Goal: Contribute content: Add original content to the website for others to see

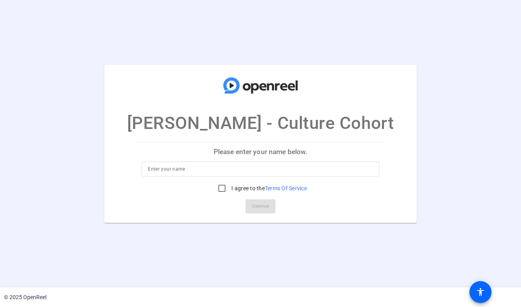
click at [188, 172] on input at bounding box center [260, 169] width 225 height 9
type input "Jim Sweeney"
click at [218, 190] on input "I agree to the Terms Of Service" at bounding box center [222, 189] width 16 height 16
checkbox input "true"
click at [258, 210] on span "Continue" at bounding box center [260, 207] width 17 height 12
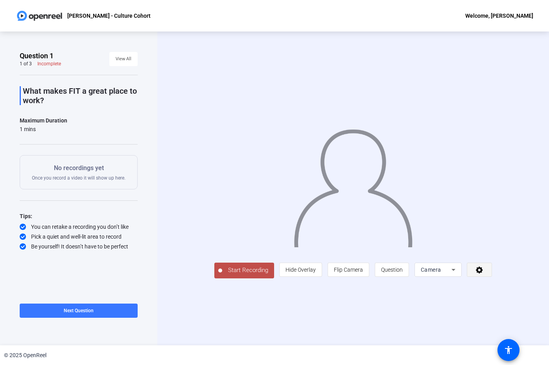
click at [484, 274] on icon at bounding box center [479, 270] width 9 height 8
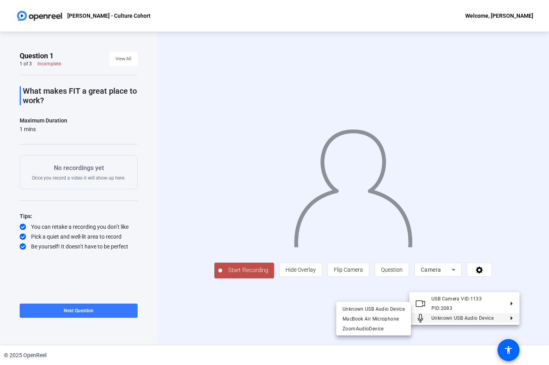
drag, startPoint x: 296, startPoint y: 322, endPoint x: 238, endPoint y: 295, distance: 64.1
click at [291, 307] on div at bounding box center [274, 182] width 549 height 365
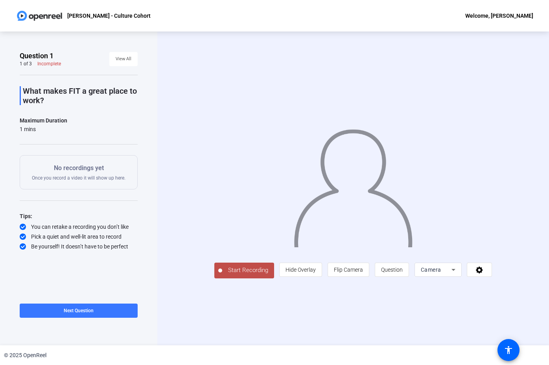
click at [223, 275] on span "Start Recording" at bounding box center [248, 270] width 52 height 9
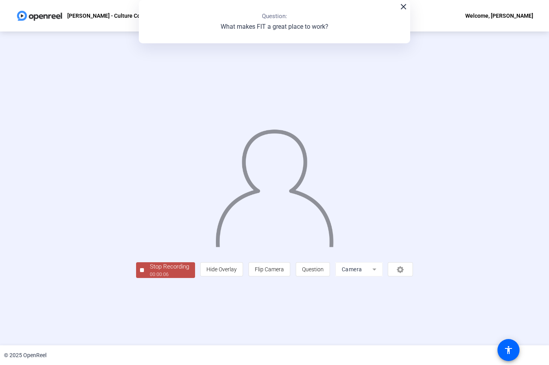
click at [150, 278] on div "00:00:06" at bounding box center [169, 274] width 39 height 7
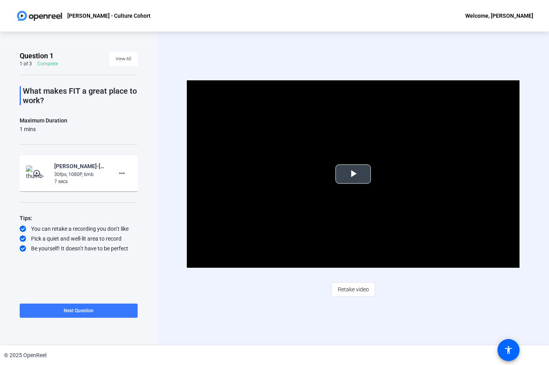
click at [353, 174] on span "Video Player" at bounding box center [353, 174] width 0 height 0
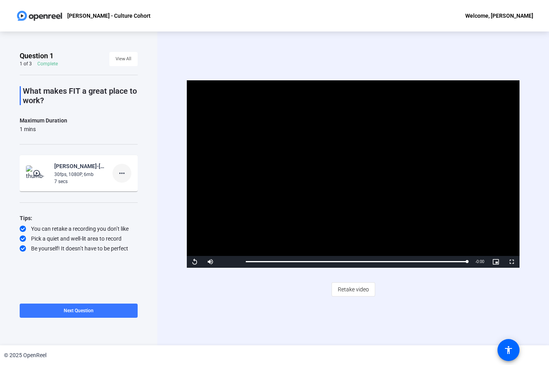
click at [122, 174] on mat-icon "more_horiz" at bounding box center [121, 172] width 9 height 9
click at [122, 174] on body "Accessibility Screen-Reader Guide, Feedback, and Issue Reporting | New window J…" at bounding box center [274, 182] width 549 height 365
click at [128, 190] on span "Delete clip" at bounding box center [134, 189] width 31 height 9
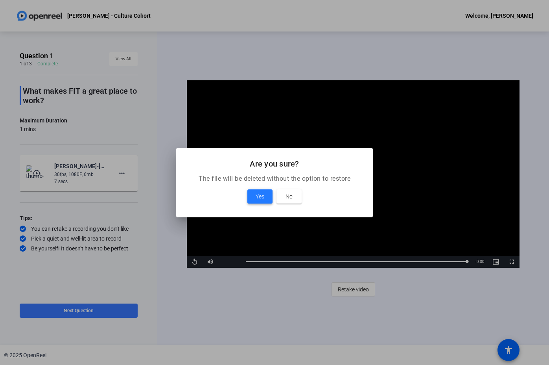
click at [261, 196] on span "Yes" at bounding box center [260, 196] width 9 height 9
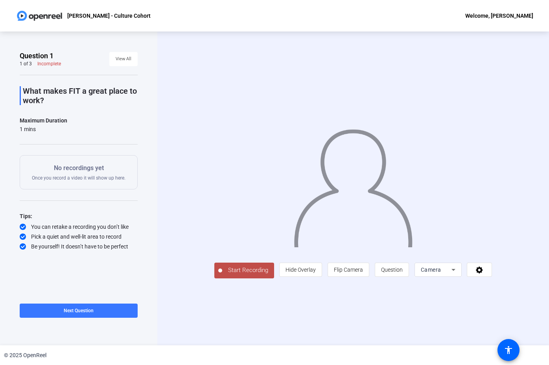
click at [222, 275] on span "Start Recording" at bounding box center [248, 270] width 52 height 9
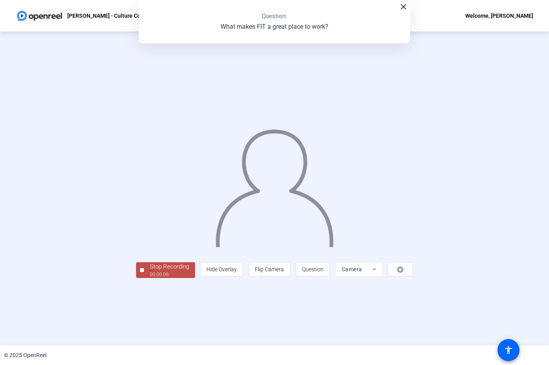
click at [144, 278] on span "Stop Recording 00:00:06" at bounding box center [169, 270] width 51 height 16
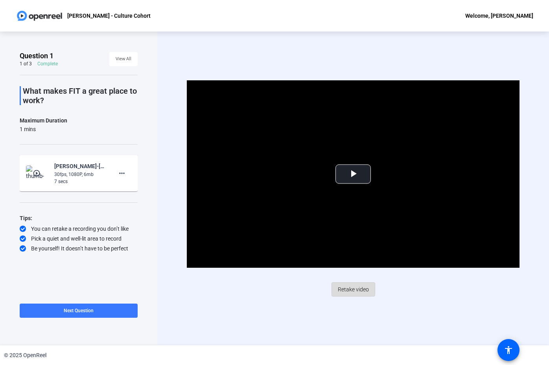
click at [351, 288] on span "Retake video" at bounding box center [353, 289] width 31 height 15
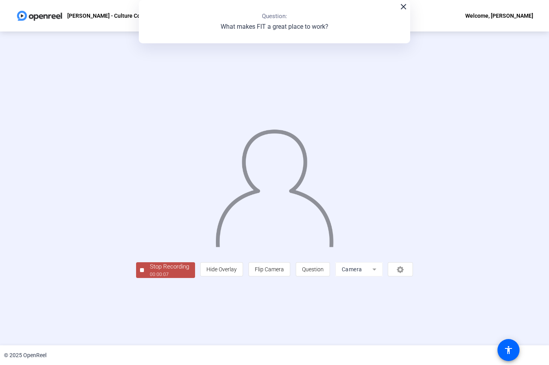
drag, startPoint x: 82, startPoint y: 313, endPoint x: 78, endPoint y: 314, distance: 4.1
click at [150, 271] on div "Stop Recording" at bounding box center [169, 266] width 39 height 9
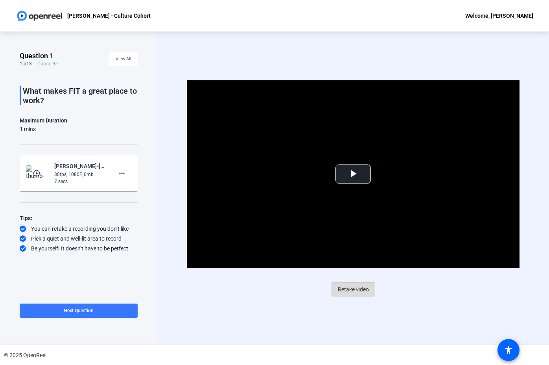
click at [349, 290] on span "Retake video" at bounding box center [353, 289] width 31 height 15
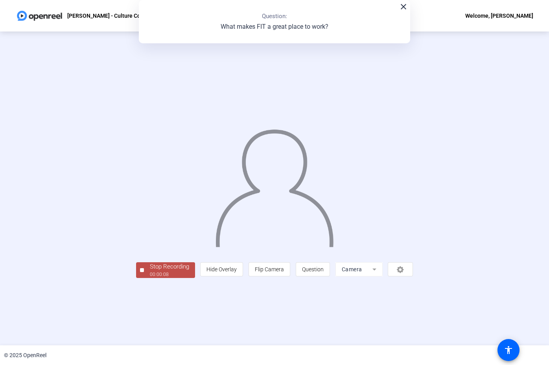
click at [150, 278] on div "00:00:08" at bounding box center [169, 274] width 39 height 7
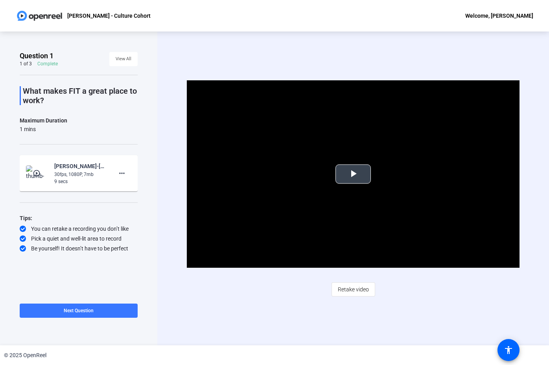
click at [353, 174] on span "Video Player" at bounding box center [353, 174] width 0 height 0
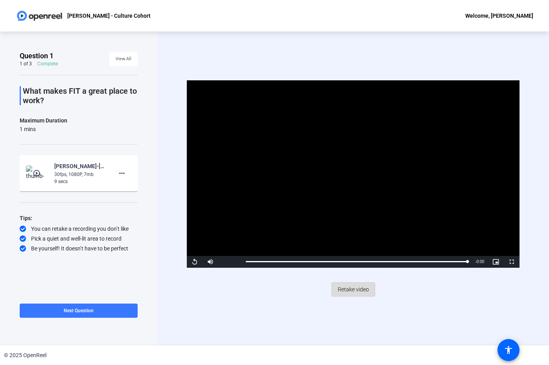
click at [354, 290] on span "Retake video" at bounding box center [353, 289] width 31 height 15
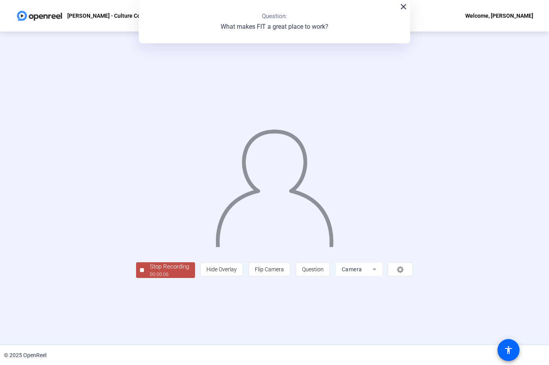
click at [150, 271] on div "Stop Recording" at bounding box center [169, 266] width 39 height 9
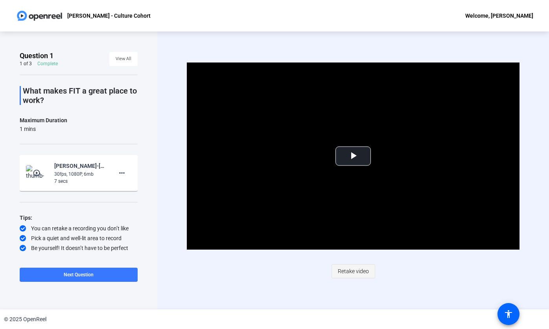
click at [351, 270] on span "Retake video" at bounding box center [353, 271] width 31 height 15
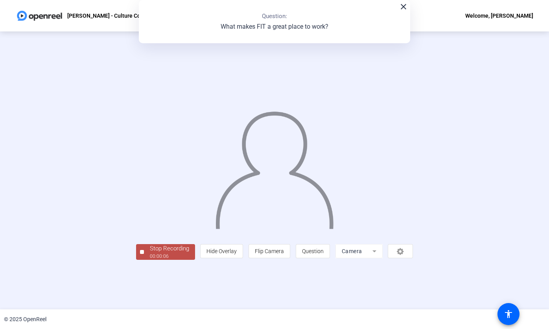
click at [150, 253] on div "Stop Recording" at bounding box center [169, 248] width 39 height 9
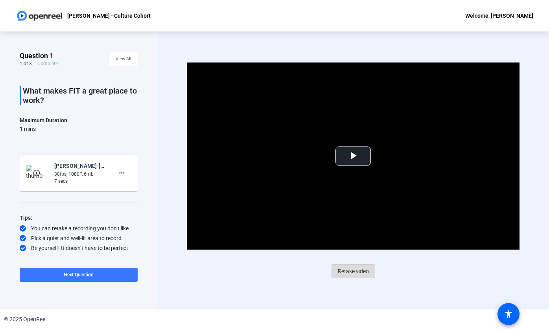
click at [353, 270] on span "Retake video" at bounding box center [353, 271] width 31 height 15
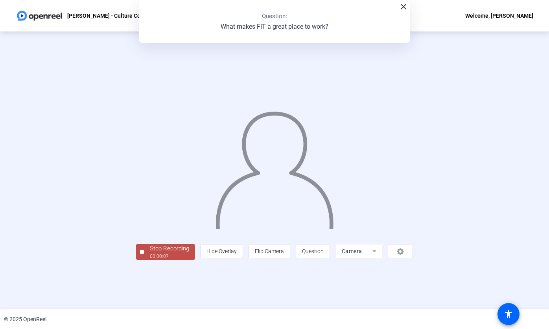
click at [150, 253] on div "Stop Recording" at bounding box center [169, 248] width 39 height 9
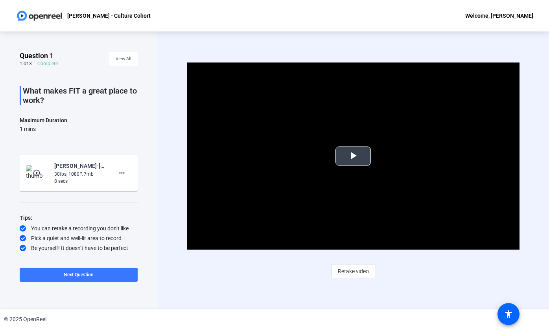
click at [353, 156] on span "Video Player" at bounding box center [353, 156] width 0 height 0
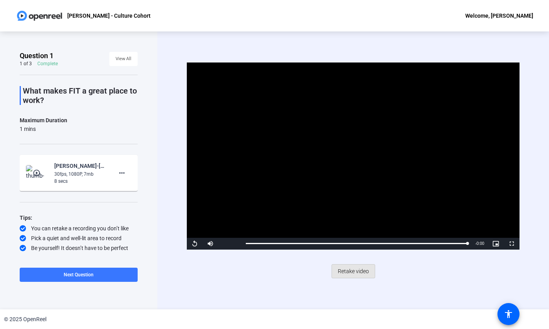
drag, startPoint x: 356, startPoint y: 271, endPoint x: 301, endPoint y: 279, distance: 55.0
click at [354, 272] on span "Retake video" at bounding box center [353, 271] width 31 height 15
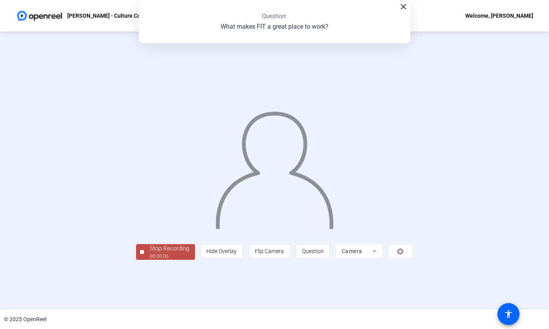
click at [150, 260] on div "00:00:06" at bounding box center [169, 256] width 39 height 7
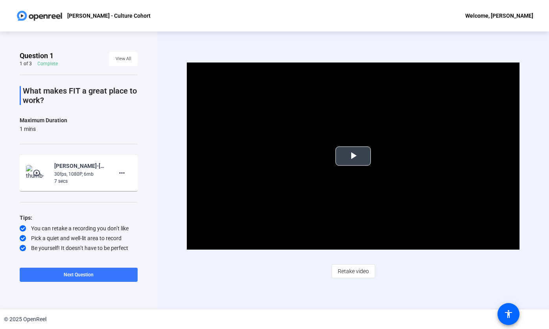
click at [353, 156] on span "Video Player" at bounding box center [353, 156] width 0 height 0
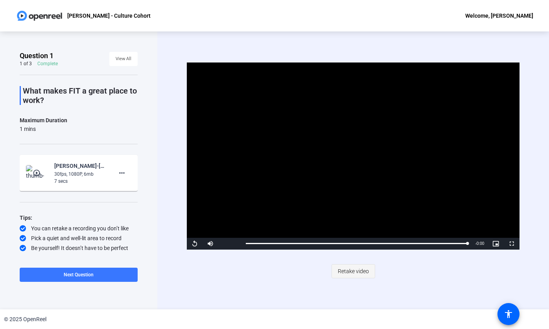
click at [351, 272] on span "Retake video" at bounding box center [353, 271] width 31 height 15
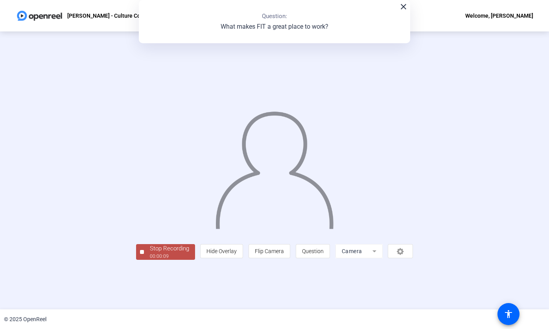
click at [150, 260] on div "00:00:09" at bounding box center [169, 256] width 39 height 7
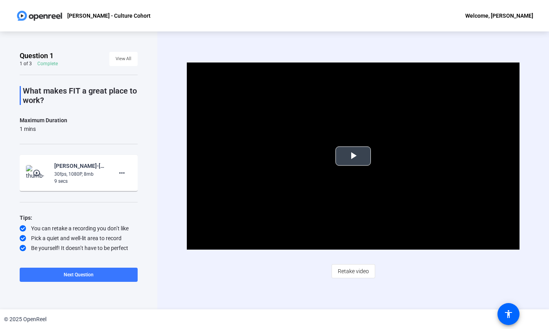
click at [353, 156] on span "Video Player" at bounding box center [353, 156] width 0 height 0
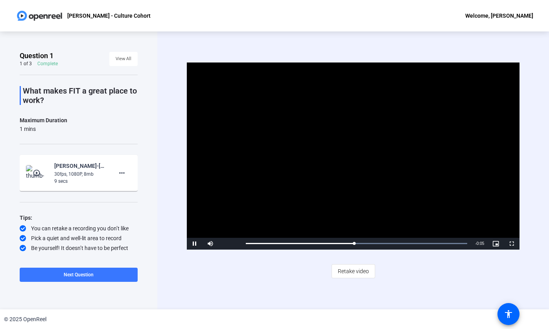
click at [357, 272] on span "Retake video" at bounding box center [353, 271] width 31 height 15
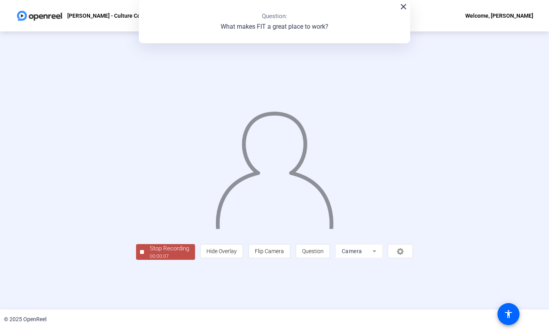
click at [150, 253] on div "Stop Recording" at bounding box center [169, 248] width 39 height 9
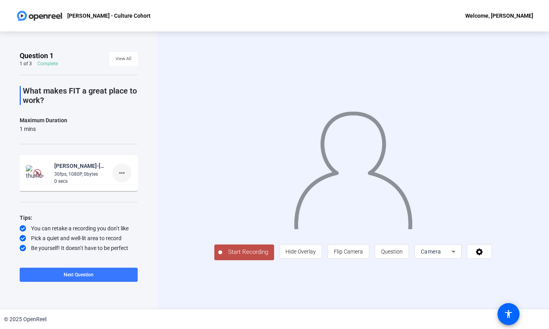
click at [120, 173] on mat-icon "more_horiz" at bounding box center [121, 172] width 9 height 9
click at [131, 190] on span "Delete clip" at bounding box center [134, 189] width 31 height 9
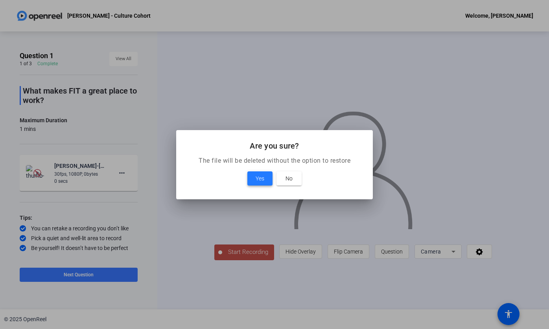
click at [260, 179] on span "Yes" at bounding box center [260, 178] width 9 height 9
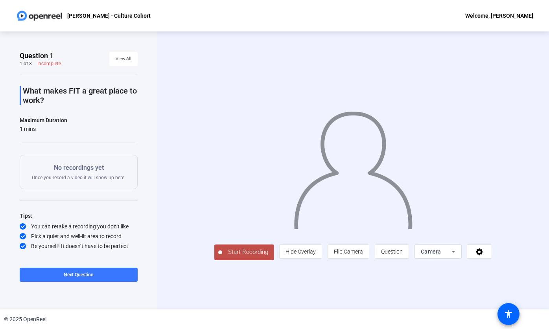
click at [222, 257] on span "Start Recording" at bounding box center [248, 252] width 52 height 9
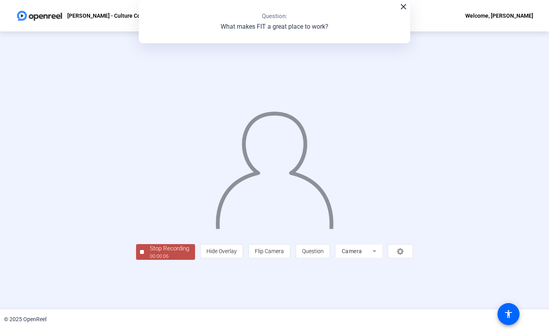
click at [150, 260] on div "00:00:06" at bounding box center [169, 256] width 39 height 7
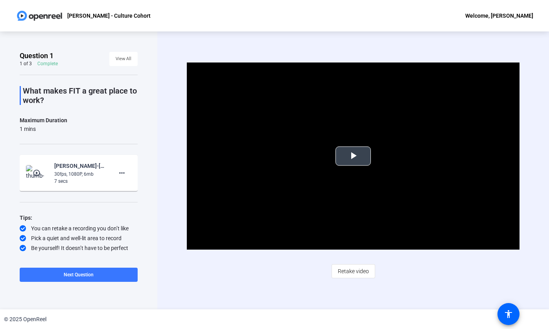
click at [353, 156] on span "Video Player" at bounding box center [353, 156] width 0 height 0
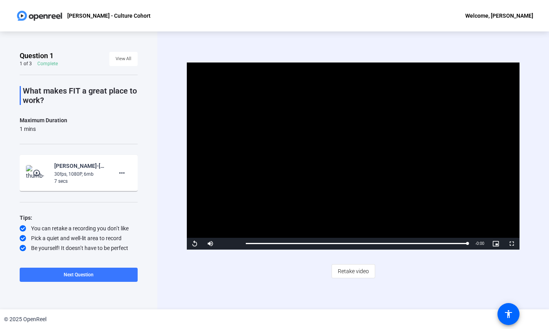
click at [352, 272] on span "Retake video" at bounding box center [353, 271] width 31 height 15
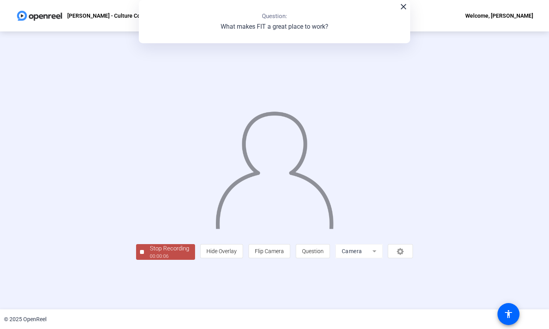
click at [150, 260] on div "00:00:06" at bounding box center [169, 256] width 39 height 7
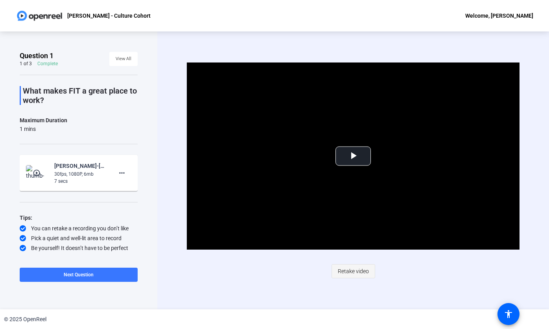
click at [356, 271] on span "Retake video" at bounding box center [353, 271] width 31 height 15
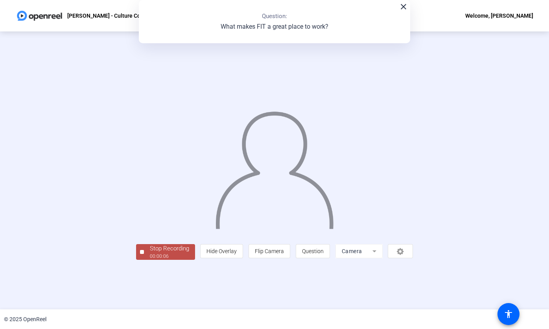
click at [144, 261] on span "Stop Recording 00:00:06" at bounding box center [169, 252] width 51 height 16
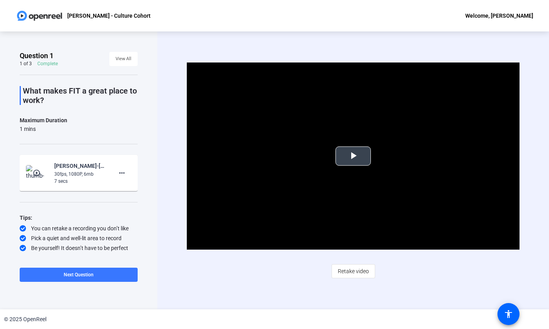
click at [353, 156] on span "Video Player" at bounding box center [353, 156] width 0 height 0
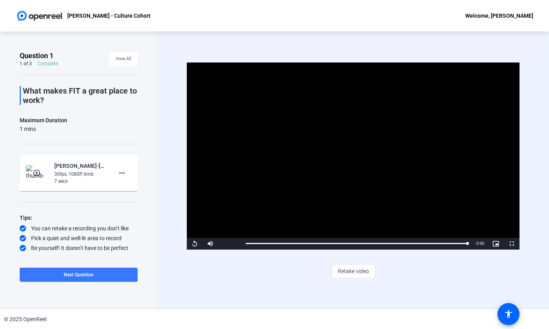
drag, startPoint x: 353, startPoint y: 269, endPoint x: 336, endPoint y: 271, distance: 16.3
click at [352, 269] on span "Retake video" at bounding box center [353, 271] width 31 height 15
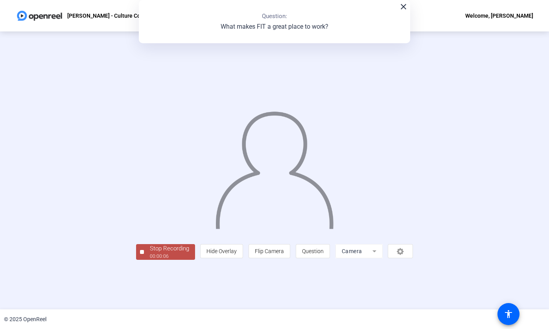
click at [150, 260] on div "00:00:06" at bounding box center [169, 256] width 39 height 7
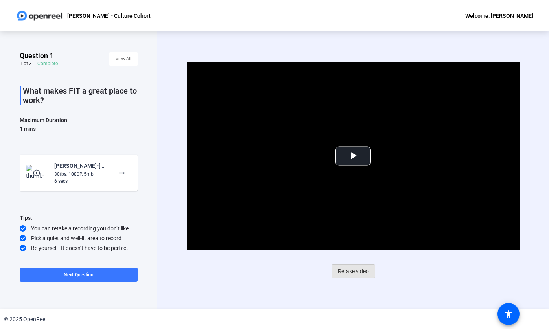
drag, startPoint x: 352, startPoint y: 272, endPoint x: 346, endPoint y: 273, distance: 5.5
click at [352, 272] on span "Retake video" at bounding box center [353, 271] width 31 height 15
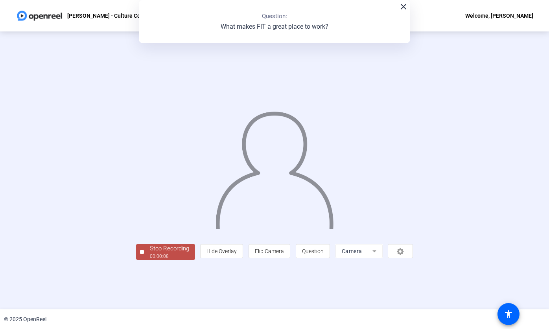
click at [150, 253] on div "Stop Recording" at bounding box center [169, 248] width 39 height 9
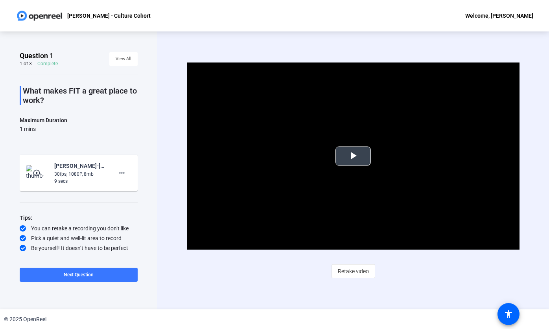
click at [353, 156] on span "Video Player" at bounding box center [353, 156] width 0 height 0
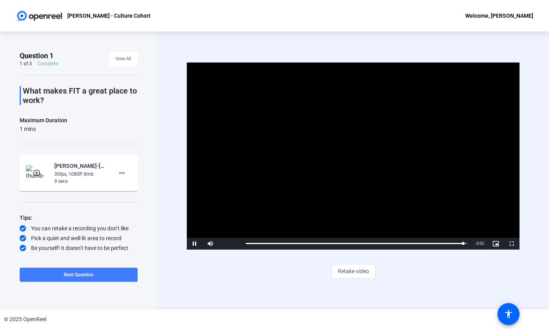
click at [85, 280] on span at bounding box center [79, 275] width 118 height 19
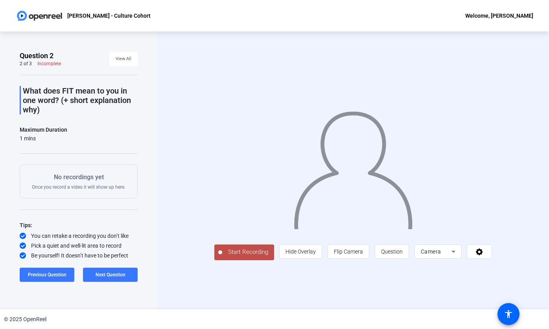
click at [224, 257] on span "Start Recording" at bounding box center [248, 252] width 52 height 9
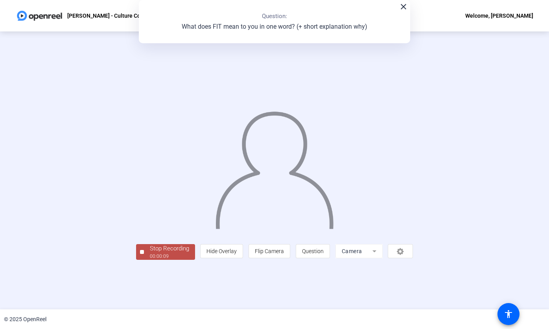
click at [150, 260] on div "00:00:09" at bounding box center [169, 256] width 39 height 7
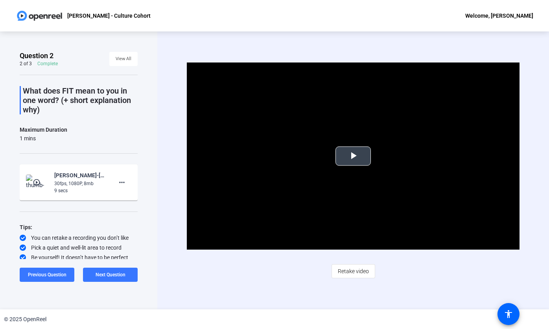
drag, startPoint x: 346, startPoint y: 153, endPoint x: 307, endPoint y: 166, distance: 41.2
click at [353, 156] on span "Video Player" at bounding box center [353, 156] width 0 height 0
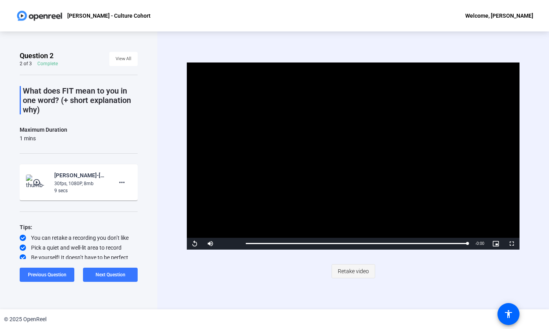
click at [351, 272] on span "Retake video" at bounding box center [353, 271] width 31 height 15
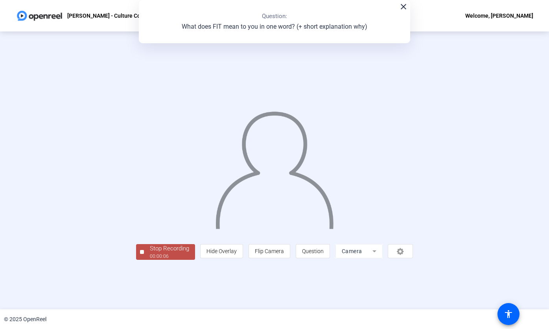
click at [150, 260] on div "00:00:06" at bounding box center [169, 256] width 39 height 7
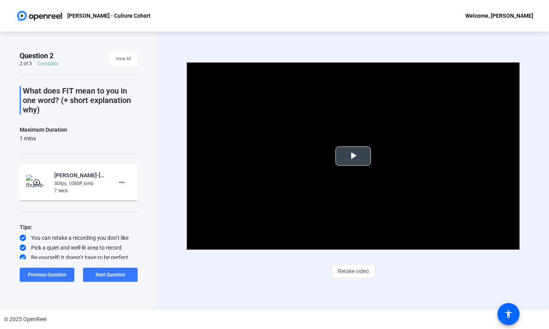
click at [353, 156] on span "Video Player" at bounding box center [353, 156] width 0 height 0
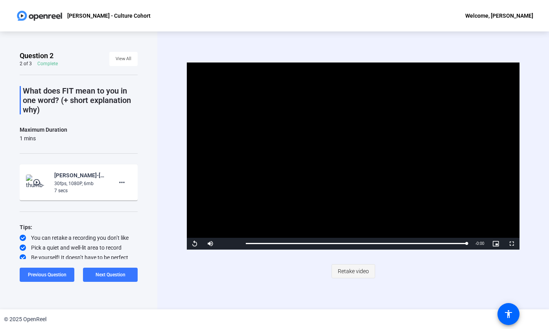
click at [348, 270] on span "Retake video" at bounding box center [353, 271] width 31 height 15
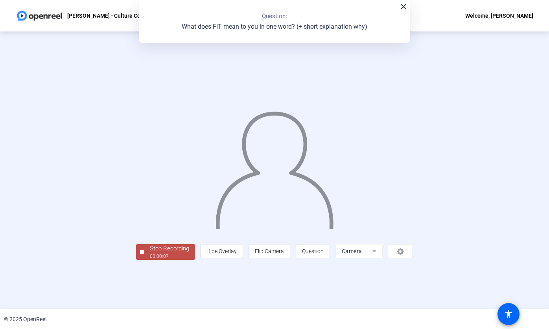
click at [150, 260] on div "00:00:07" at bounding box center [169, 256] width 39 height 7
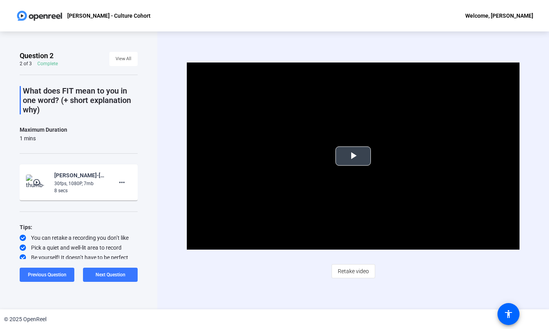
click at [353, 156] on span "Video Player" at bounding box center [353, 156] width 0 height 0
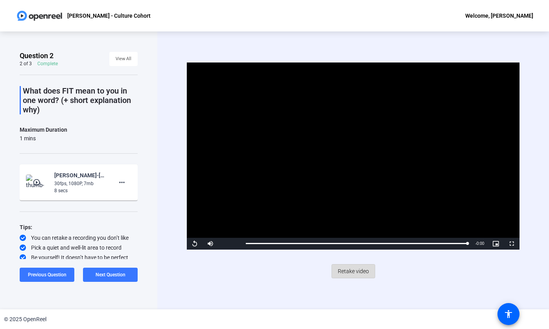
click at [361, 272] on span "Retake video" at bounding box center [353, 271] width 31 height 15
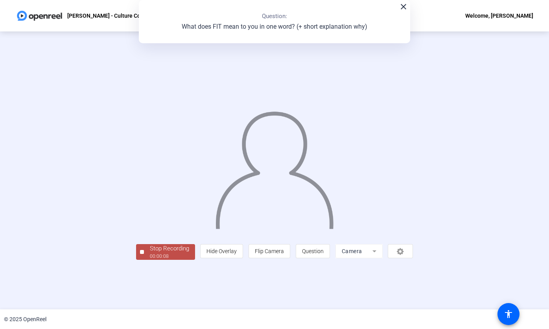
click at [150, 253] on div "Stop Recording" at bounding box center [169, 248] width 39 height 9
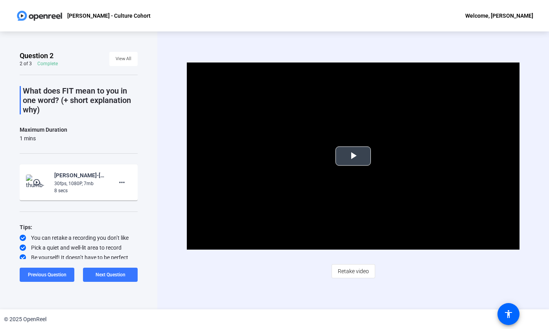
click at [353, 156] on span "Video Player" at bounding box center [353, 156] width 0 height 0
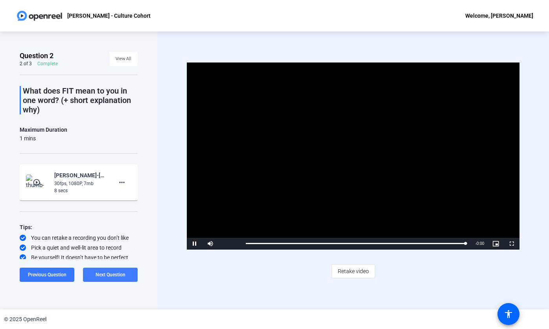
click at [118, 275] on span "Next Question" at bounding box center [111, 275] width 30 height 6
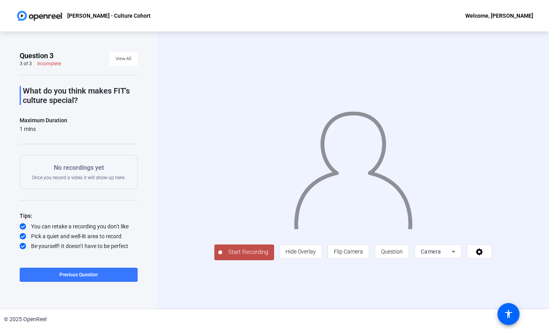
click at [224, 257] on span "Start Recording" at bounding box center [248, 252] width 52 height 9
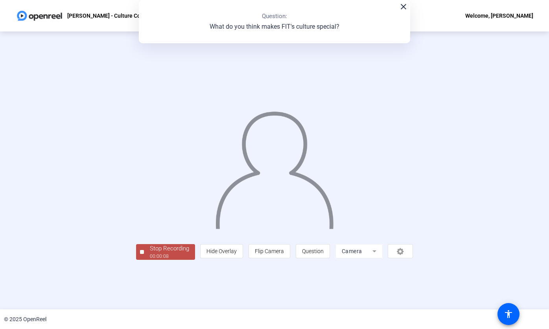
click at [150, 260] on div "00:00:08" at bounding box center [169, 256] width 39 height 7
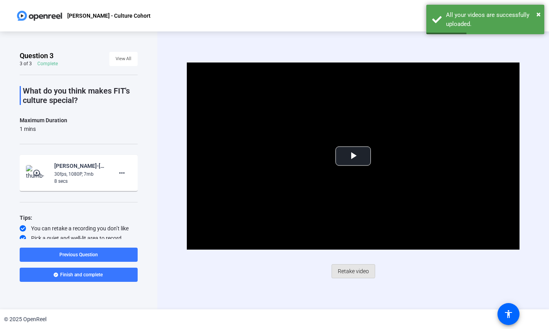
click at [351, 270] on span "Retake video" at bounding box center [353, 271] width 31 height 15
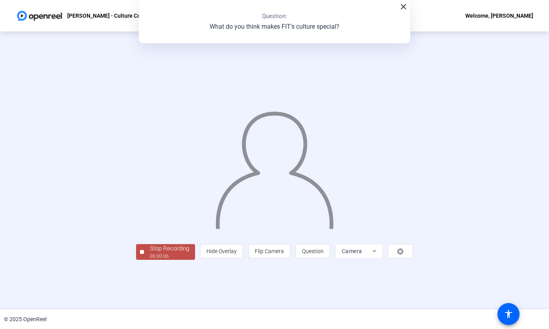
click at [144, 261] on span "Stop Recording 00:00:06" at bounding box center [169, 252] width 51 height 16
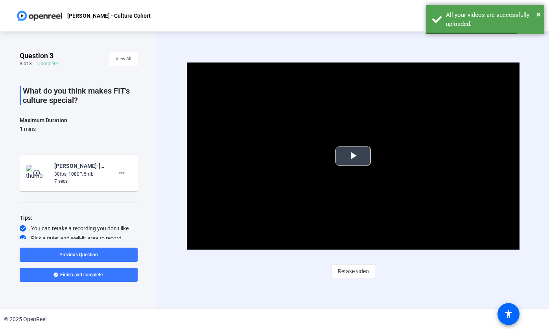
click at [353, 156] on span "Video Player" at bounding box center [353, 156] width 0 height 0
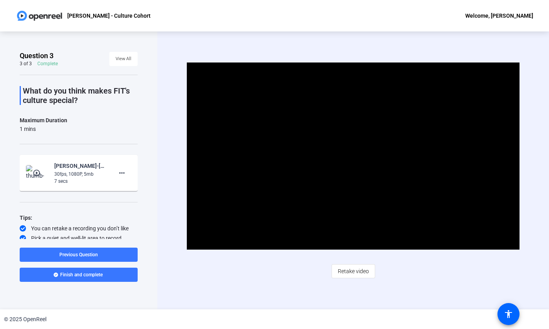
click at [356, 272] on span "Retake video" at bounding box center [353, 271] width 31 height 15
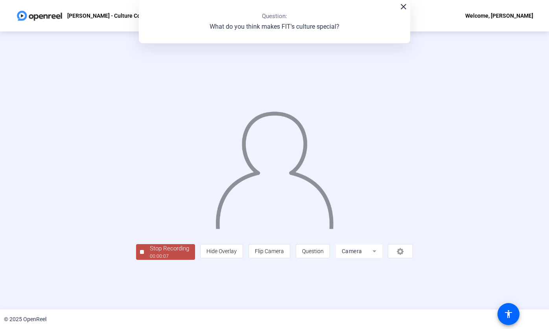
click at [150, 260] on div "00:00:07" at bounding box center [169, 256] width 39 height 7
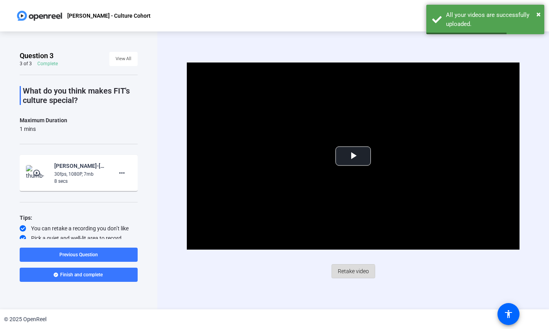
click at [351, 273] on span "Retake video" at bounding box center [353, 271] width 31 height 15
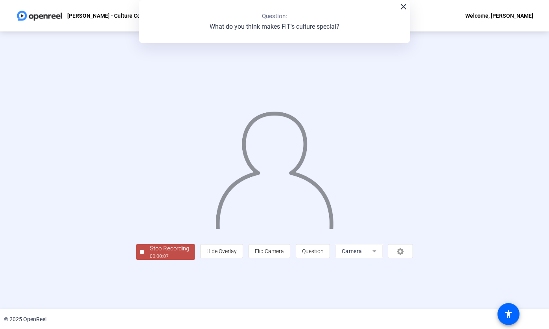
click at [150, 253] on div "Stop Recording" at bounding box center [169, 248] width 39 height 9
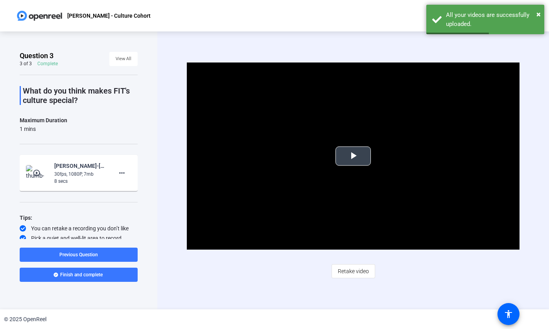
click at [353, 156] on span "Video Player" at bounding box center [353, 156] width 0 height 0
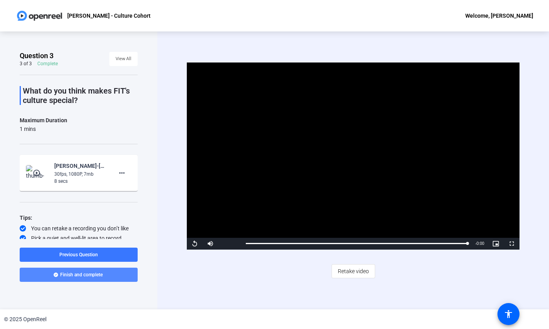
click at [81, 276] on span "Finish and complete" at bounding box center [81, 275] width 43 height 6
